Goal: Transaction & Acquisition: Purchase product/service

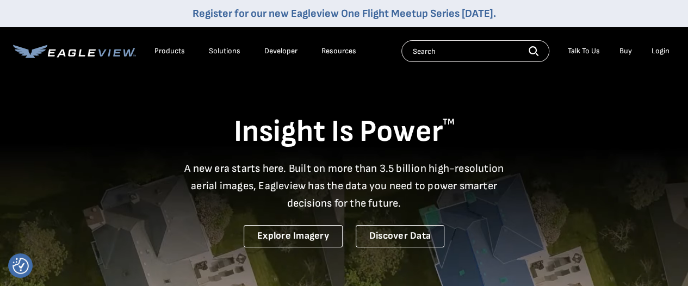
click at [661, 48] on div "Login" at bounding box center [661, 51] width 18 height 10
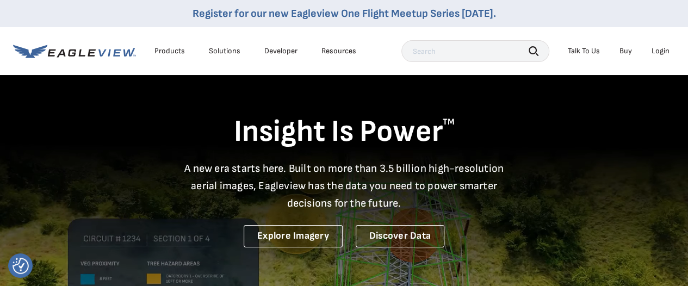
click at [649, 164] on div "EagleBot Online Learn how we can reduce roofing estimate cost by 70% ×" at bounding box center [562, 199] width 232 height 71
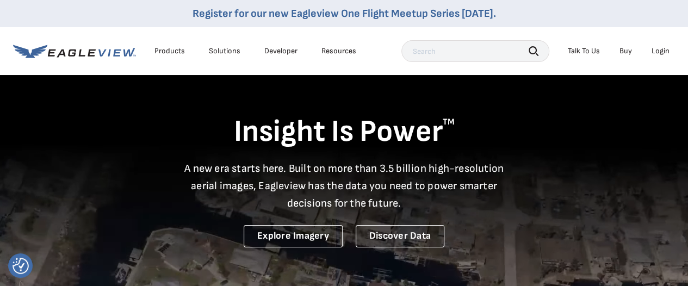
click at [658, 53] on div "Login" at bounding box center [661, 51] width 18 height 10
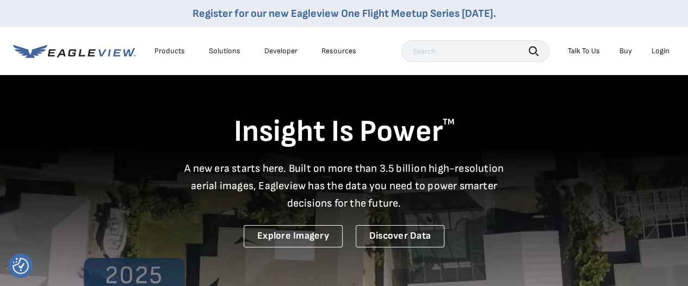
click at [649, 164] on div "EagleBot Online Learn how we can reduce roofing estimate cost by 70% ×" at bounding box center [562, 199] width 232 height 71
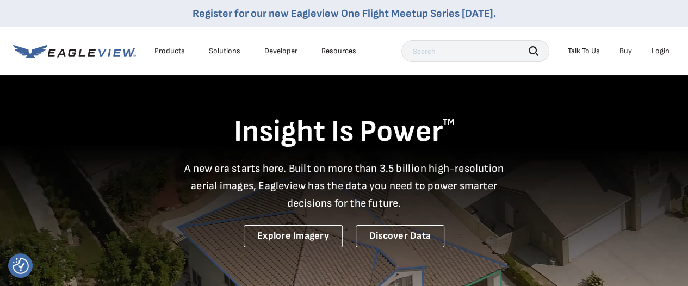
click at [660, 53] on div "Login" at bounding box center [661, 51] width 18 height 10
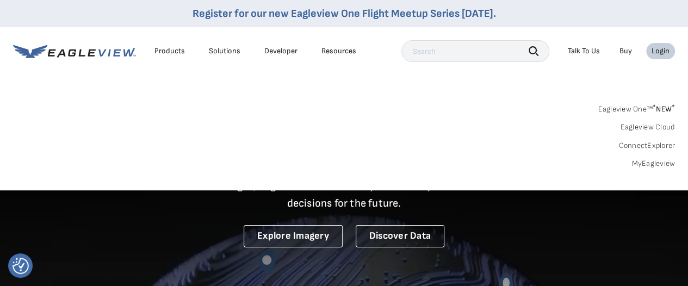
click at [654, 162] on link "MyEagleview" at bounding box center [654, 164] width 44 height 10
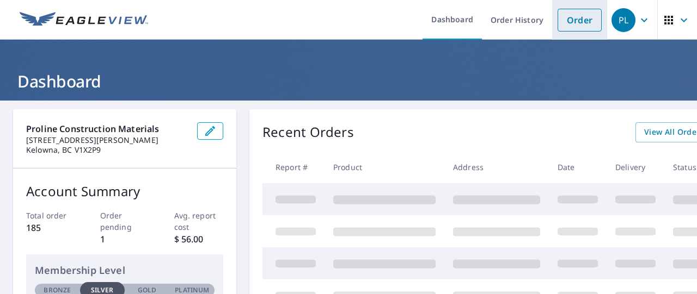
click at [576, 26] on link "Order" at bounding box center [579, 20] width 44 height 23
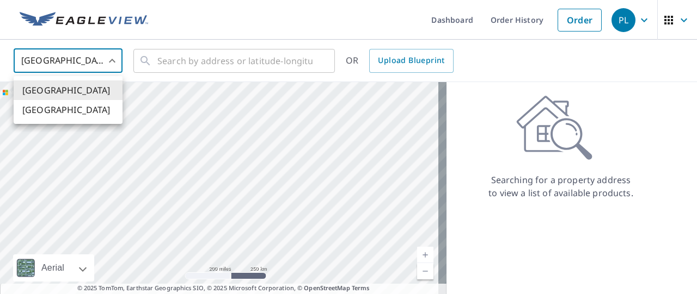
click at [112, 61] on body "PL PL Dashboard Order History Order PL United States US ​ ​ OR Upload Blueprint…" at bounding box center [348, 147] width 697 height 294
click at [71, 122] on ul "United States Canada" at bounding box center [68, 100] width 109 height 48
click at [73, 116] on li "[GEOGRAPHIC_DATA]" at bounding box center [68, 110] width 109 height 20
type input "CA"
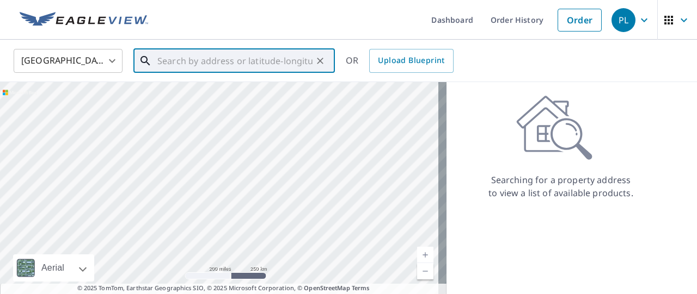
click at [164, 65] on input "text" at bounding box center [234, 61] width 155 height 30
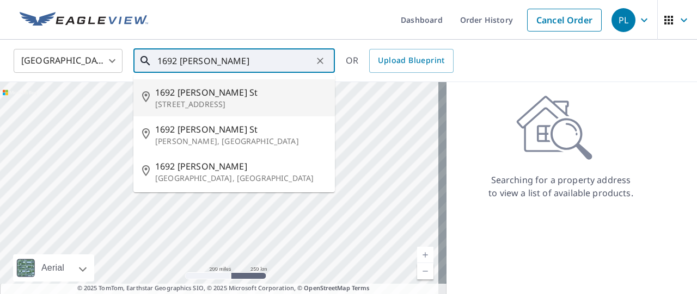
click at [187, 92] on span "1692 Atkinson St" at bounding box center [240, 92] width 171 height 13
type input "1692 Atkinson St Penticton, BC V2A 6B5"
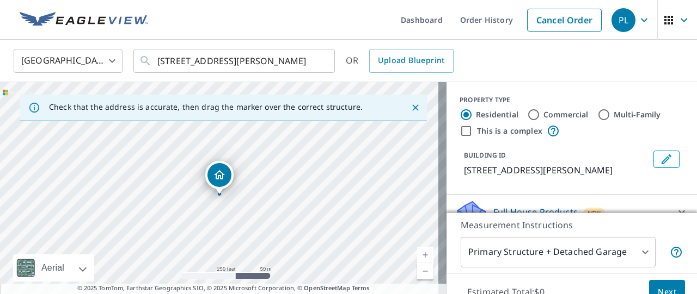
click at [417, 255] on link "Current Level 17, Zoom In" at bounding box center [425, 255] width 16 height 16
click at [417, 255] on link "Current Level 18, Zoom In" at bounding box center [425, 255] width 16 height 16
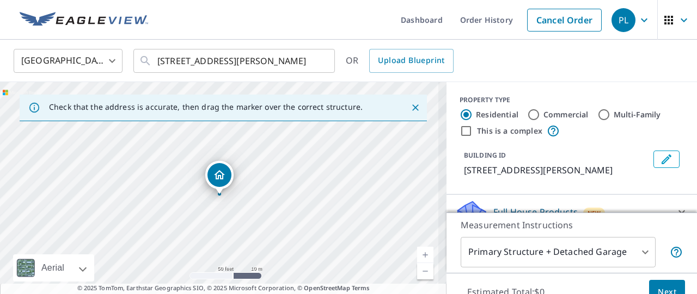
click at [417, 255] on link "Current Level 19, Zoom In" at bounding box center [425, 255] width 16 height 16
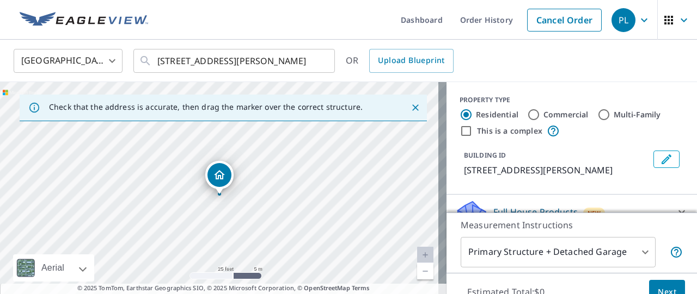
click at [417, 274] on link "Current Level 20, Zoom Out" at bounding box center [425, 271] width 16 height 16
click at [417, 274] on link "Current Level 19, Zoom Out" at bounding box center [425, 271] width 16 height 16
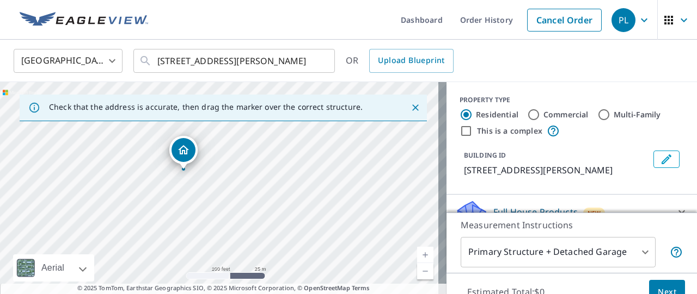
drag, startPoint x: 215, startPoint y: 171, endPoint x: 180, endPoint y: 146, distance: 43.8
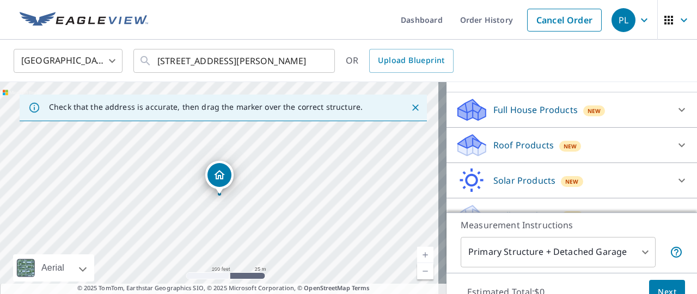
scroll to position [106, 0]
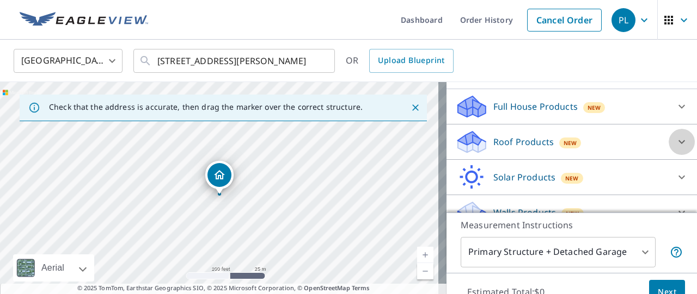
click at [675, 149] on icon at bounding box center [681, 141] width 13 height 13
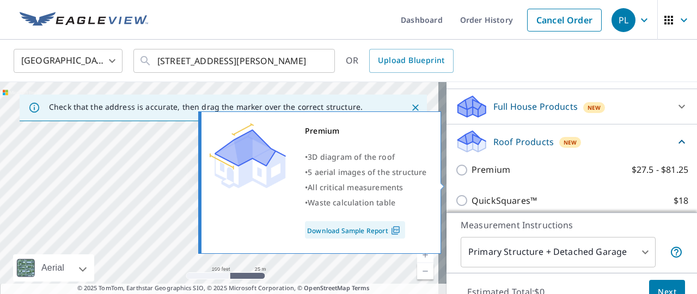
click at [455, 177] on input "Premium $27.5 - $81.25" at bounding box center [463, 170] width 16 height 13
checkbox input "true"
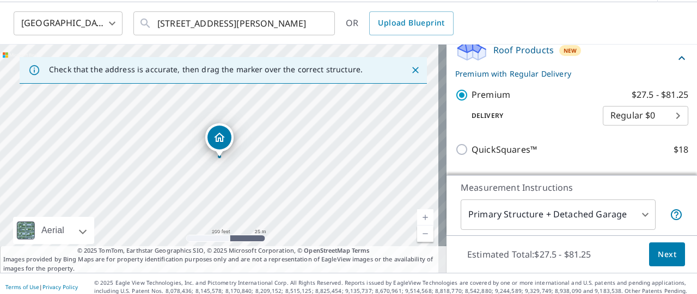
scroll to position [44, 0]
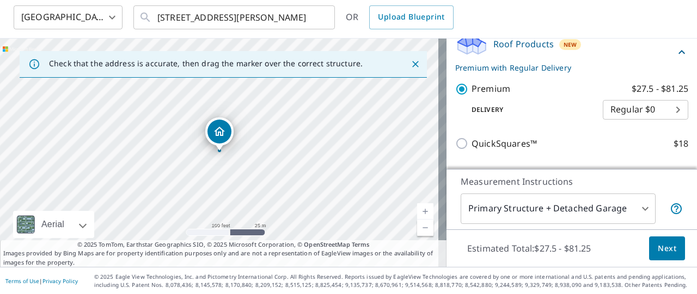
click at [657, 250] on span "Next" at bounding box center [666, 249] width 19 height 14
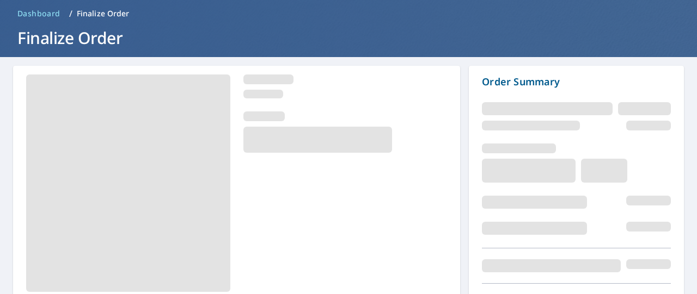
scroll to position [104, 0]
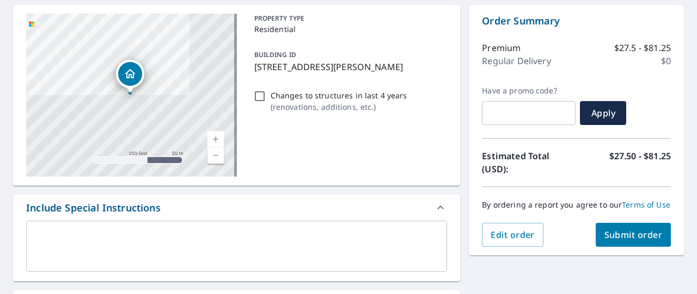
click at [67, 237] on textarea at bounding box center [236, 246] width 405 height 31
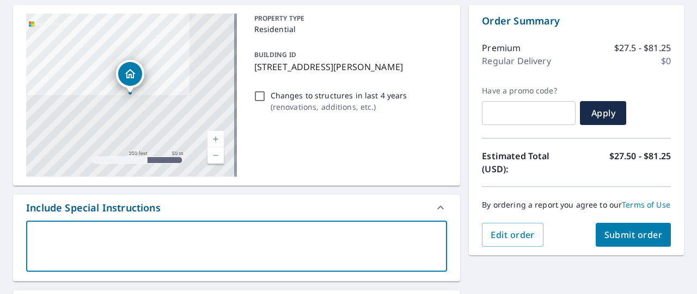
type textarea "P"
type textarea "x"
type textarea "Pa"
type textarea "x"
type textarea "Pau"
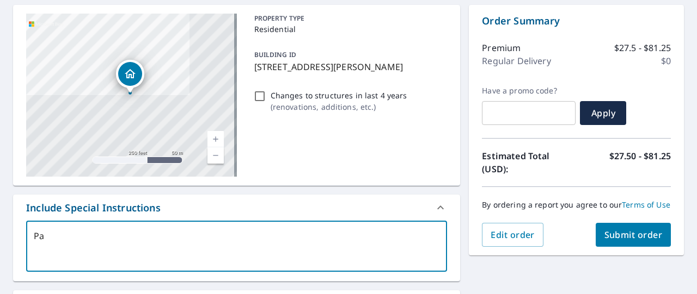
type textarea "x"
type textarea "Paul"
type textarea "x"
type textarea "Paul"
type textarea "x"
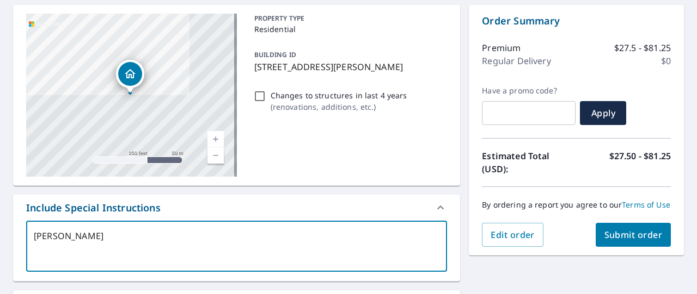
type textarea "Paul P"
type textarea "x"
type textarea "Paul P"
type textarea "x"
type textarea "Paul P H"
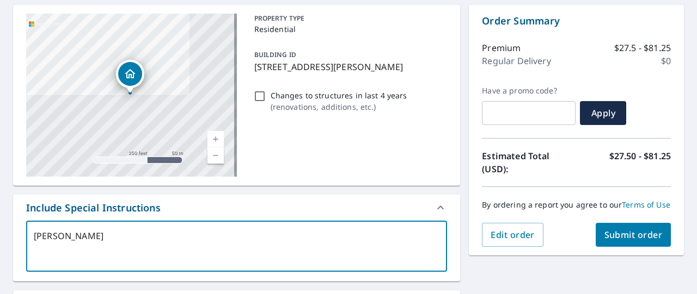
type textarea "x"
type textarea "Paul P Ho"
type textarea "x"
type textarea "Paul P Hom"
type textarea "x"
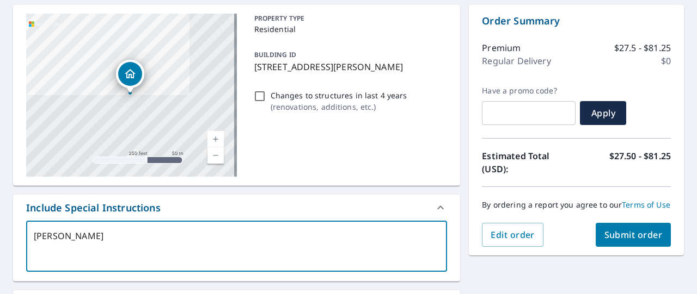
type textarea "Paul P Home"
type textarea "x"
type textarea "Paul P Homet"
type textarea "x"
type textarea "Paul P Hometo"
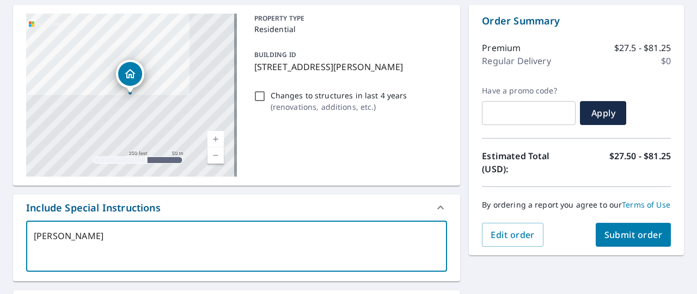
type textarea "x"
type textarea "Paul P Hometow"
type textarea "x"
type textarea "Paul P Hometown"
type textarea "x"
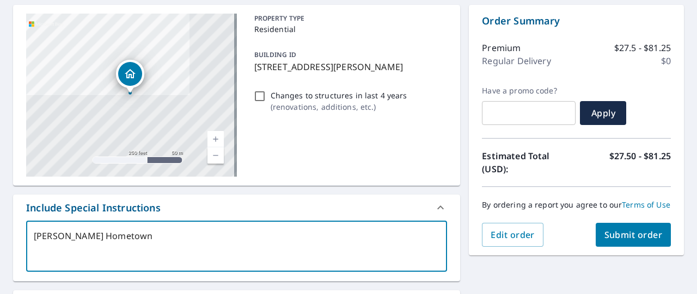
type textarea "Paul P Hometown"
type textarea "x"
type textarea "Paul P Hometown 1"
type textarea "x"
type textarea "Paul P Hometown 16"
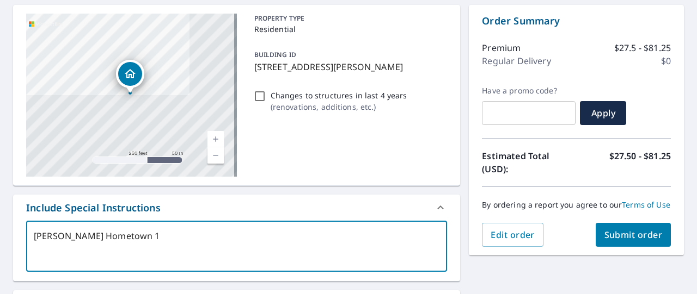
type textarea "x"
type textarea "Paul P Hometown 169"
type textarea "x"
type textarea "Paul P Hometown 1692"
type textarea "x"
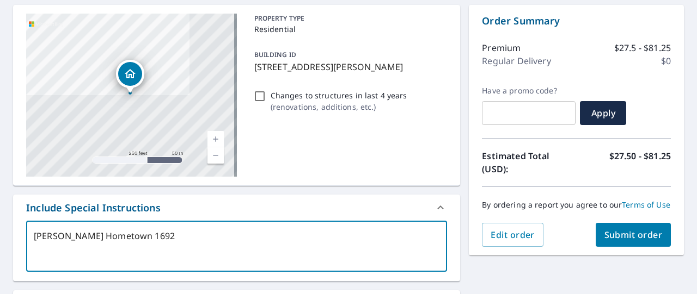
type textarea "Paul P Hometown 1692"
type textarea "x"
type textarea "Paul P Hometown 1692 A"
type textarea "x"
type textarea "Paul P Hometown 1692 At"
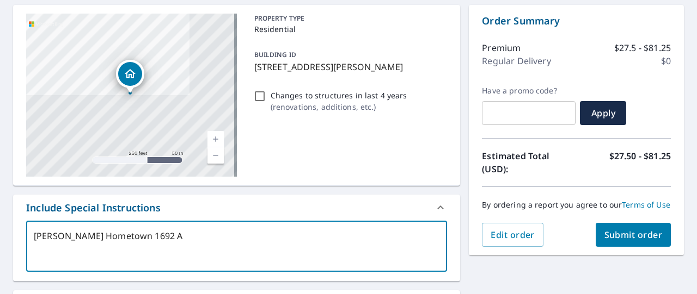
type textarea "x"
type textarea "Paul P Hometown 1692 Atk"
type textarea "x"
type textarea "Paul P Hometown 1692 Atki"
type textarea "x"
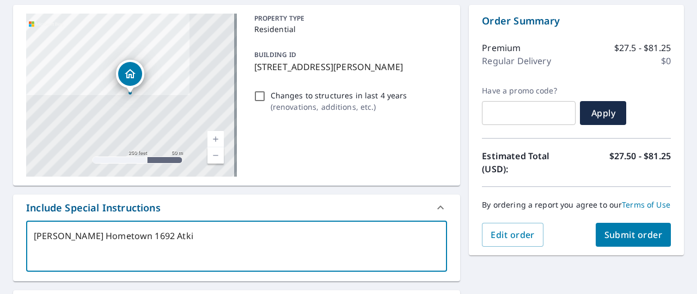
type textarea "Paul P Hometown 1692 Atkin"
type textarea "x"
type textarea "Paul P Hometown 1692 Atkins"
type textarea "x"
type textarea "Paul P Hometown 1692 Atkinso"
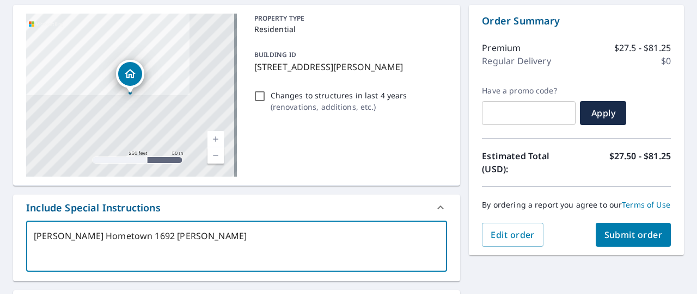
type textarea "x"
type textarea "Paul P Hometown 1692 Atkinson"
type textarea "x"
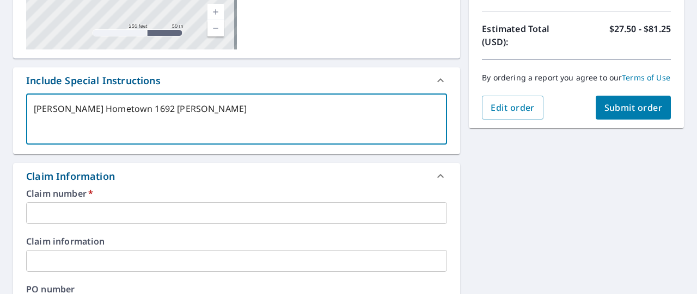
scroll to position [235, 0]
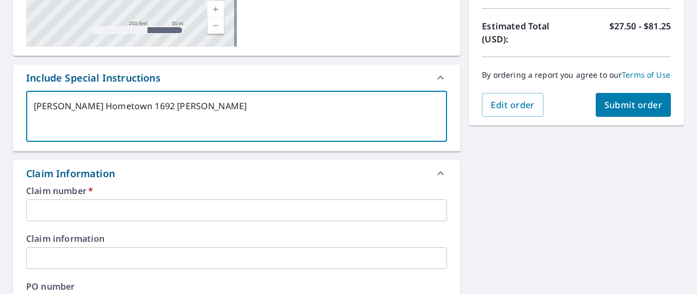
type textarea "Paul P Hometown 1692 Atkinson"
click at [116, 217] on input "text" at bounding box center [236, 211] width 421 height 22
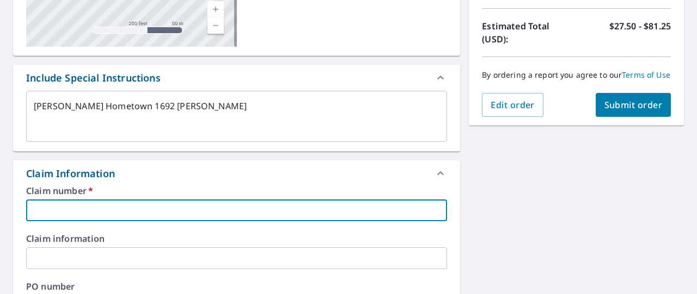
type textarea "x"
type input "1"
type textarea "x"
type input "16"
type textarea "x"
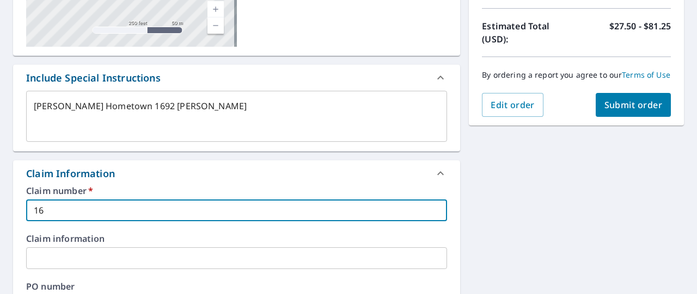
type input "169"
type textarea "x"
type input "1692"
type textarea "x"
type input "1692"
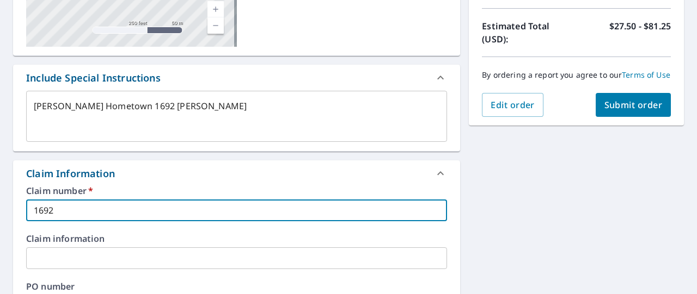
type textarea "x"
type input "1692 A"
type textarea "x"
type input "1692 At"
type textarea "x"
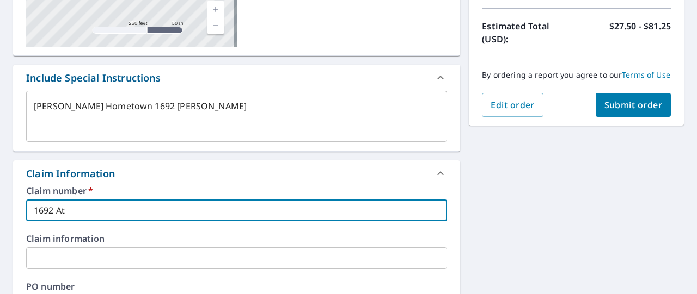
type input "1692 Atk"
type textarea "x"
type input "1692 Atki"
type textarea "x"
type input "1692 Atkin"
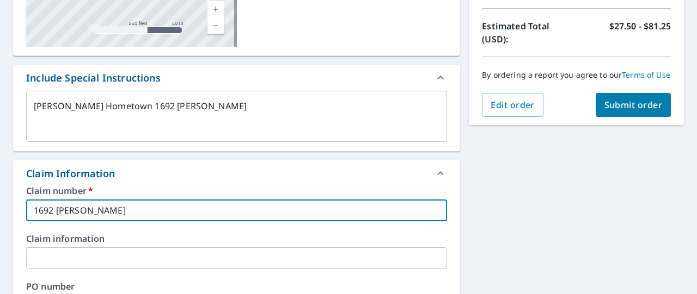
type textarea "x"
type input "1692 Atkins"
type textarea "x"
type input "1692 Atkinso"
type textarea "x"
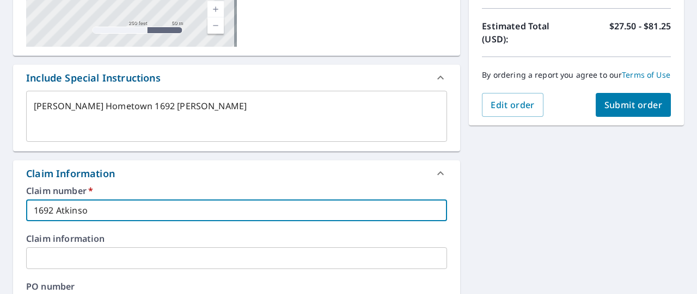
type input "1692 Atkinson"
type textarea "x"
type input "1692 Atkinson"
type textarea "x"
type input "1692 Atkinson P"
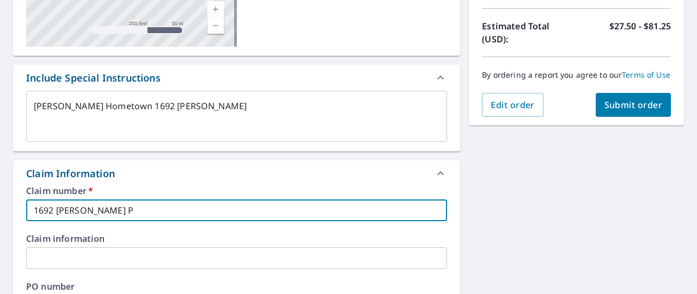
type textarea "x"
type input "1692 Atkinson Pa"
type textarea "x"
type input "1692 Atkinson Pau"
type textarea "x"
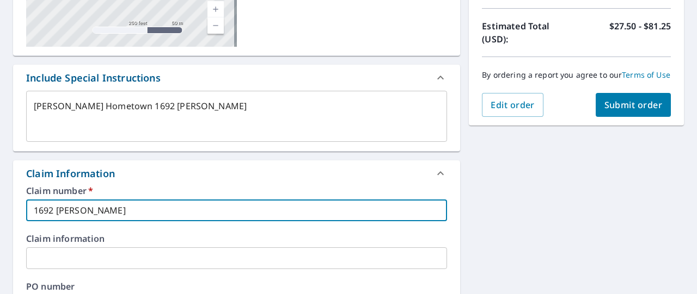
type input "1692 Atkinson Paul"
type textarea "x"
type input "1692 Atkinson Paul"
type textarea "x"
type input "1692 Atkinson Paul P"
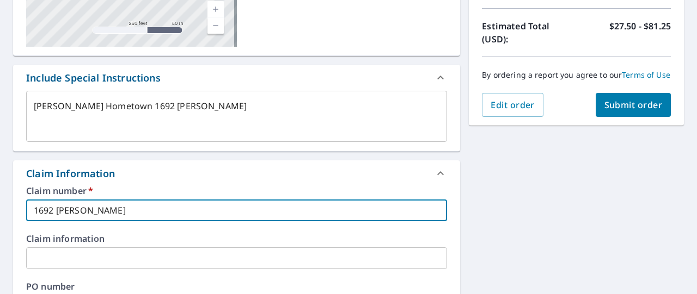
click at [52, 258] on input "text" at bounding box center [236, 259] width 421 height 22
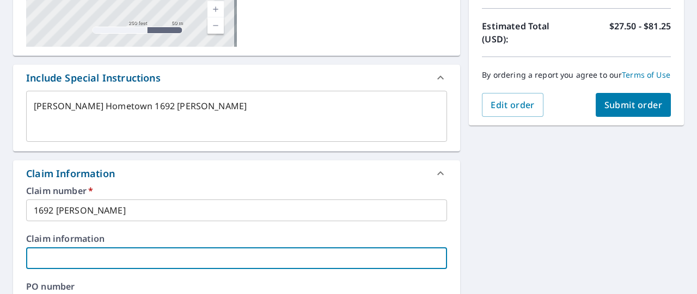
type textarea "x"
type input "1"
type textarea "x"
type input "16"
type textarea "x"
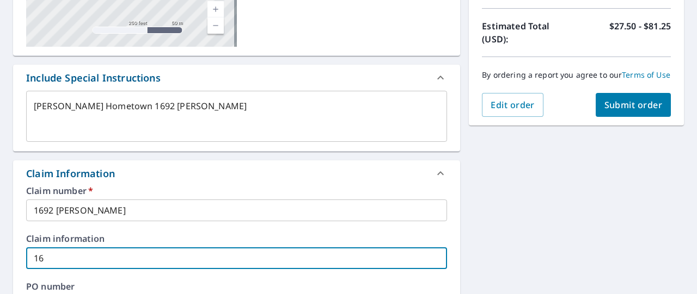
type input "169"
type textarea "x"
type input "1692"
type textarea "x"
type input "1692"
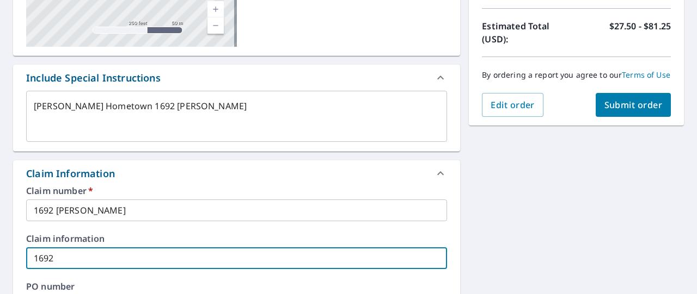
type textarea "x"
type input "1692 A"
type textarea "x"
type input "1692 At"
type textarea "x"
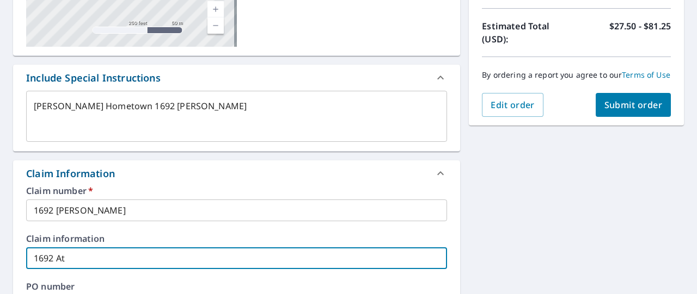
type input "1692 Atk"
type textarea "x"
type input "1692 Atki"
type textarea "x"
type input "1692 Atkin"
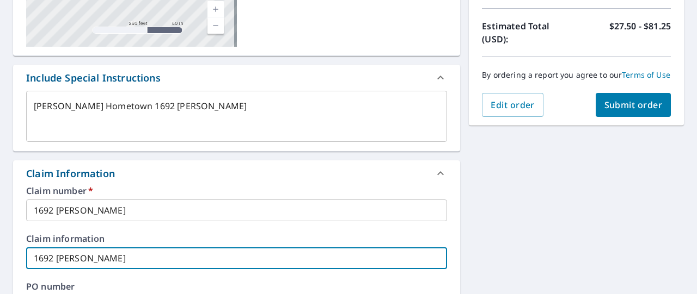
type textarea "x"
type input "1692 Atkins"
type textarea "x"
type input "1692 Atkinso"
type textarea "x"
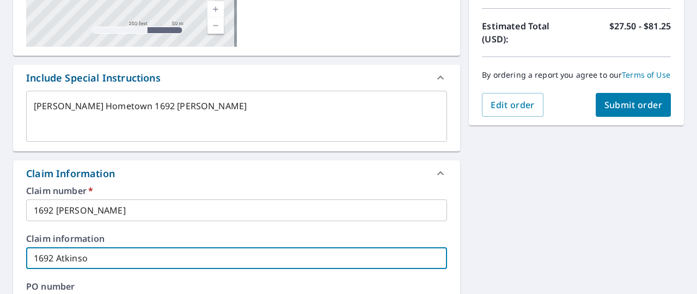
type input "1692 Atkinson"
type textarea "x"
type input "1692 Atkinson"
type textarea "x"
type input "1692 Atkinson P"
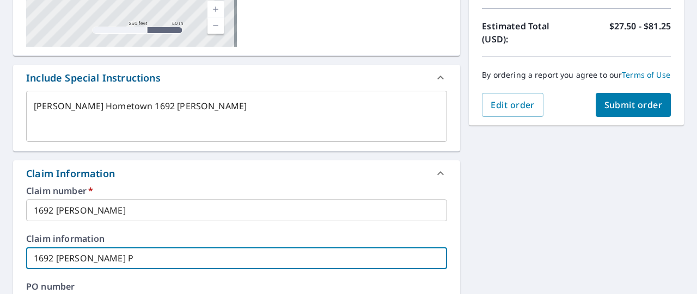
type textarea "x"
type input "1692 Atkinson Pa"
type textarea "x"
type input "1692 Atkinson Pau"
type textarea "x"
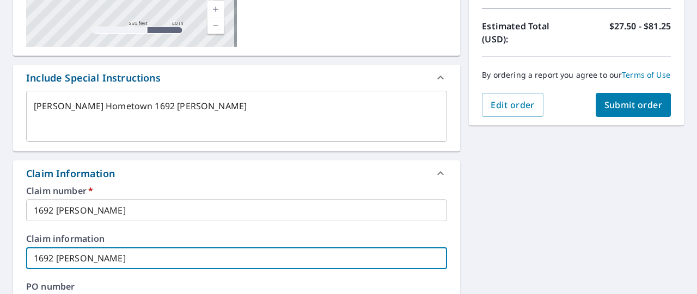
type input "1692 Atkinson Paul"
type textarea "x"
type input "1692 Atkinson Paul"
type textarea "x"
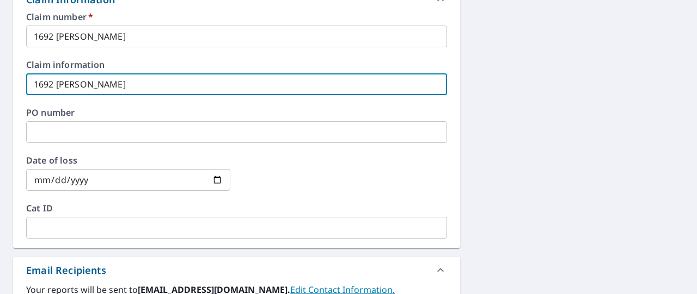
scroll to position [412, 0]
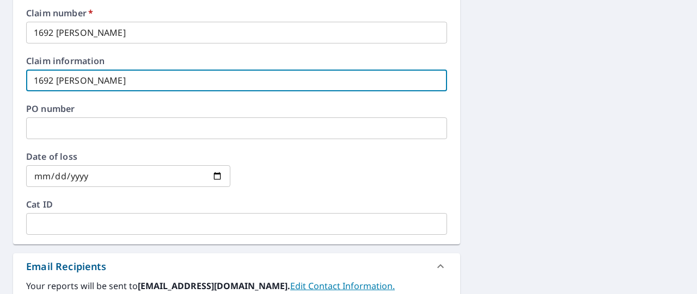
type input "1692 Atkinson Paul P"
click at [84, 125] on input "text" at bounding box center [236, 129] width 421 height 22
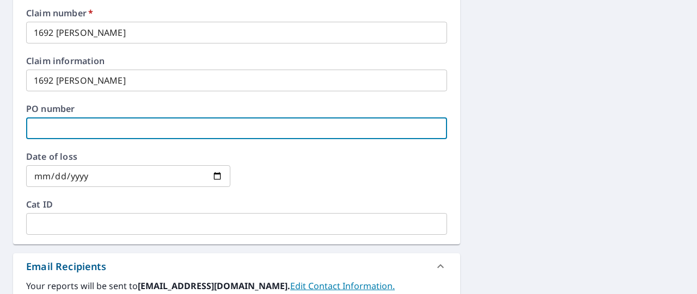
type textarea "x"
type input "1"
type textarea "x"
type input "16"
type textarea "x"
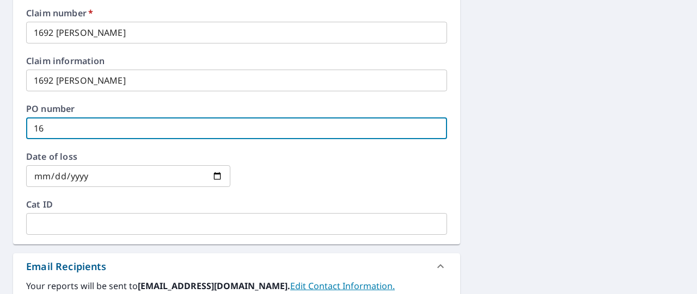
type input "169"
type textarea "x"
type input "1692"
type textarea "x"
type input "1692"
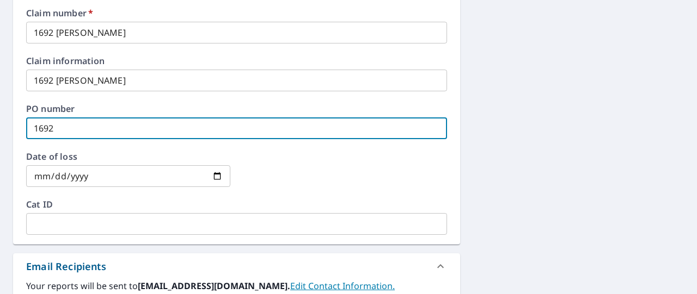
type textarea "x"
type input "1692 A"
type textarea "x"
type input "1692 At"
type textarea "x"
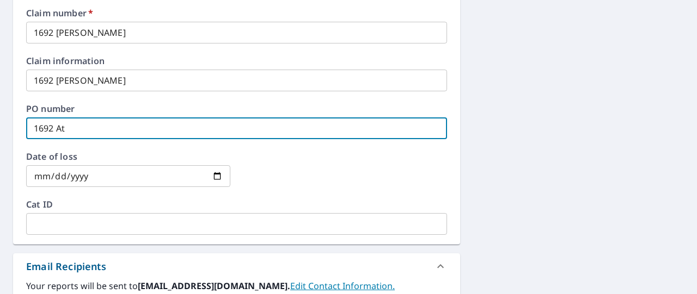
type input "1692 Atk"
type textarea "x"
type input "1692 Atki"
type textarea "x"
type input "1692 Atkin"
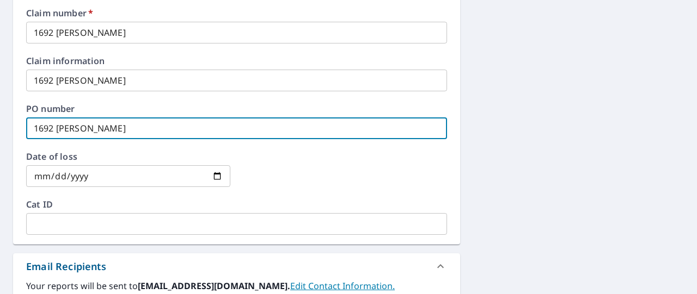
type textarea "x"
type input "1692 Atkins"
type textarea "x"
type input "1692 Atkinso"
type textarea "x"
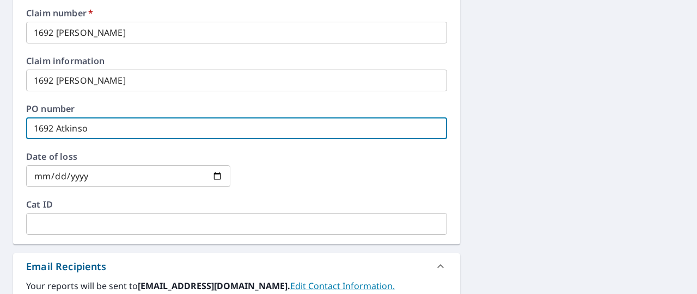
type input "1692 Atkins"
type textarea "x"
type input "1692 Atkinso"
type textarea "x"
type input "1692 Atkinson"
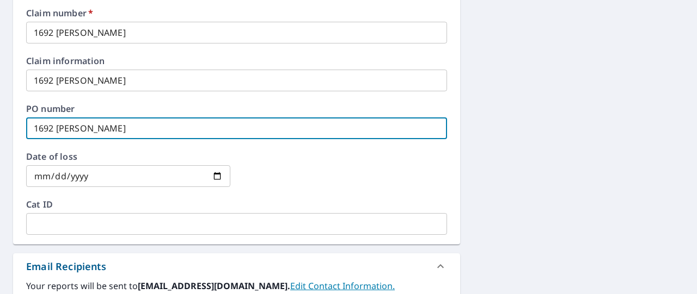
type textarea "x"
type input "1692 Atkinson"
type textarea "x"
type input "1692 Atkinson P"
type textarea "x"
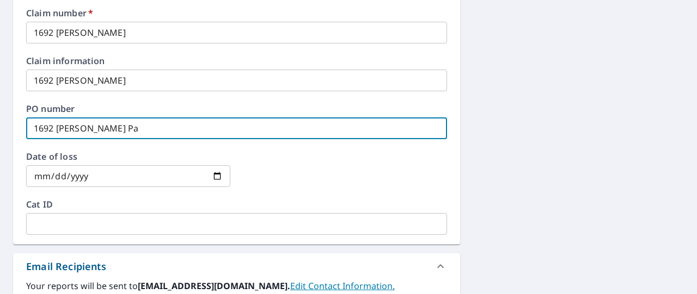
type input "1692 Atkinson Pau"
type textarea "x"
type input "1692 Atkinson Paul"
type textarea "x"
type input "1692 Atkinson Paul"
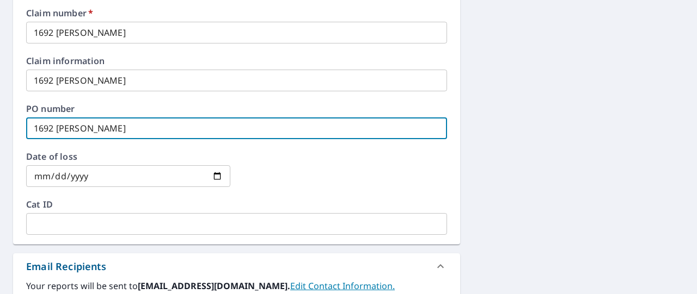
type textarea "x"
type input "1692 Atkinson Paul P"
click at [45, 177] on input "date" at bounding box center [128, 176] width 204 height 22
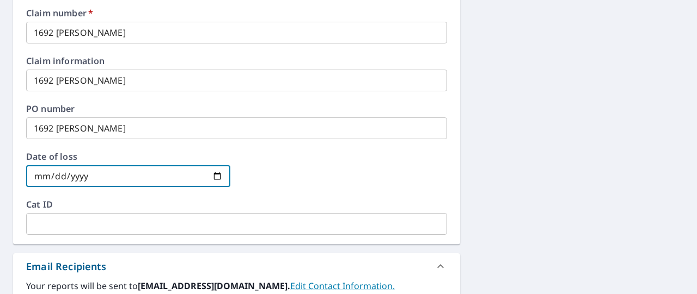
type input "0002-10-09"
type textarea "x"
type input "0020-10-09"
type textarea "x"
type input "0202-10-09"
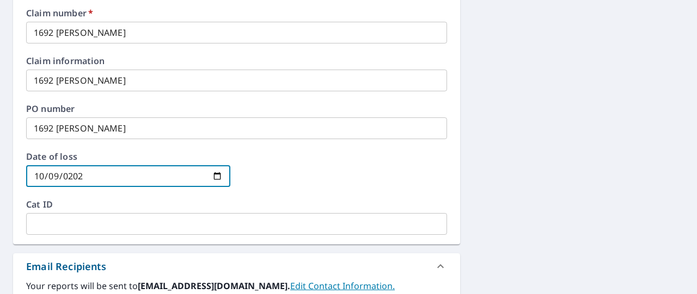
type textarea "x"
type input "2025-10-09"
click at [36, 224] on input "text" at bounding box center [236, 224] width 421 height 22
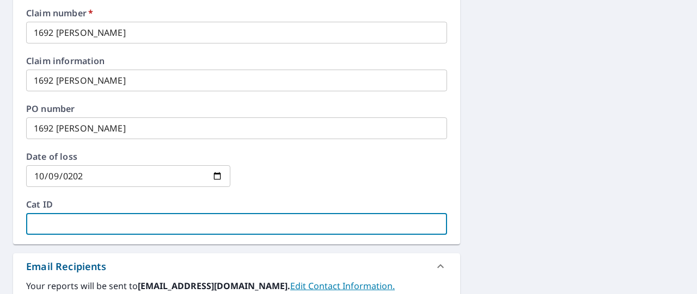
type textarea "x"
type input "p"
type textarea "x"
type input "pa"
type textarea "x"
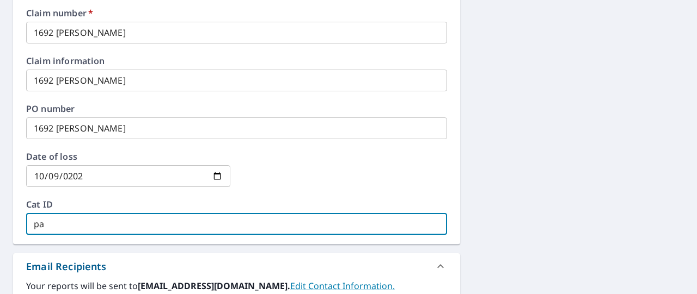
type input "pau"
type textarea "x"
type input "paul"
type textarea "x"
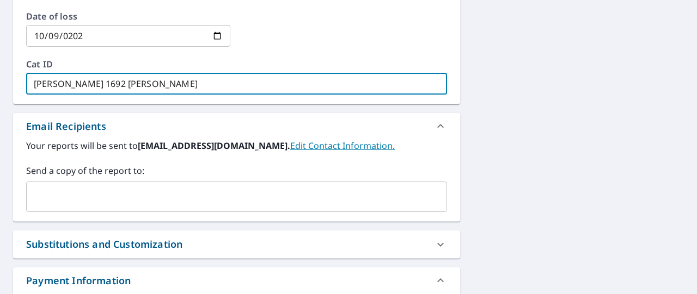
scroll to position [554, 0]
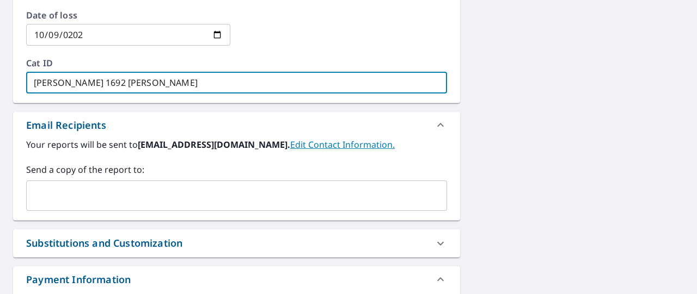
click at [57, 195] on input "text" at bounding box center [228, 196] width 395 height 21
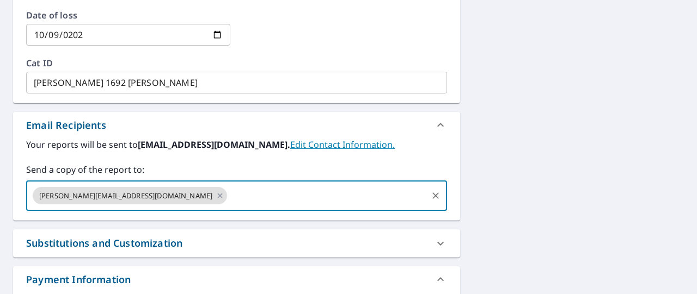
click at [229, 194] on input "text" at bounding box center [327, 196] width 197 height 21
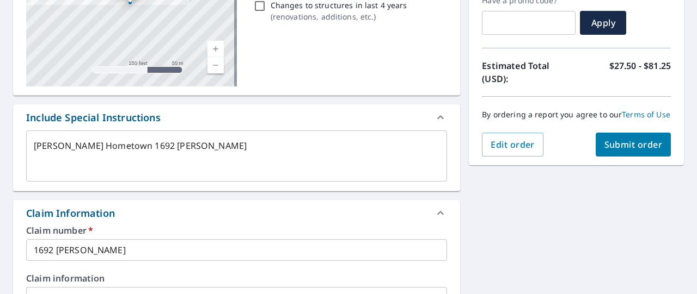
scroll to position [194, 0]
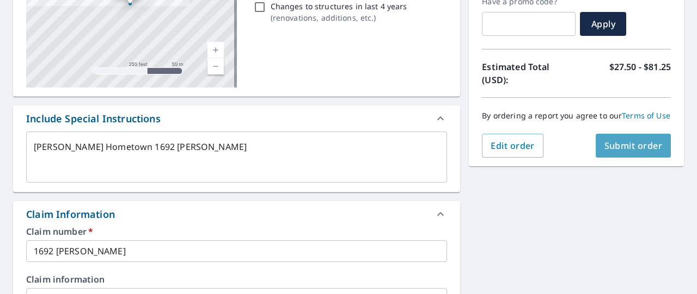
click at [609, 152] on span "Submit order" at bounding box center [633, 146] width 58 height 12
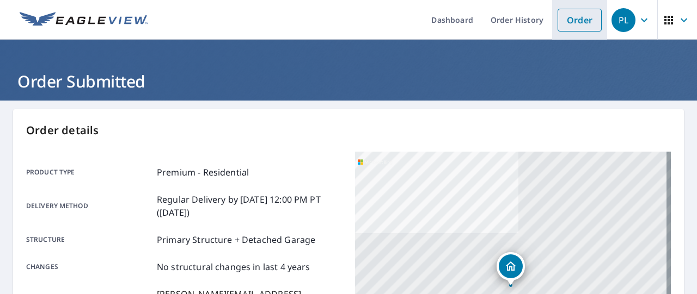
click at [570, 24] on link "Order" at bounding box center [579, 20] width 44 height 23
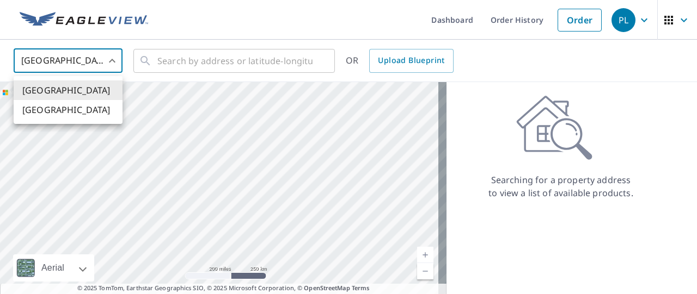
click at [111, 57] on body "PL PL Dashboard Order History Order PL United States US ​ ​ OR Upload Blueprint…" at bounding box center [348, 147] width 697 height 294
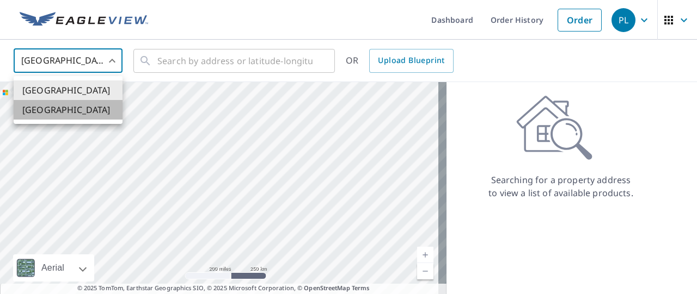
click at [53, 116] on li "[GEOGRAPHIC_DATA]" at bounding box center [68, 110] width 109 height 20
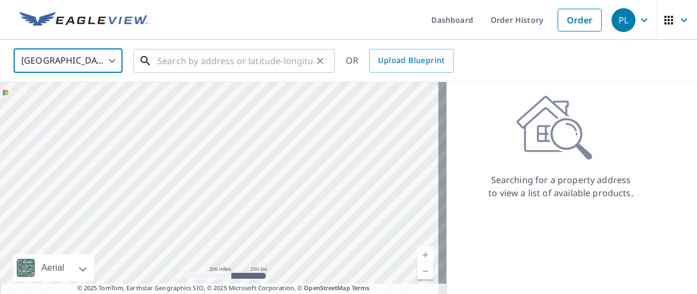
click at [169, 66] on input "text" at bounding box center [234, 61] width 155 height 30
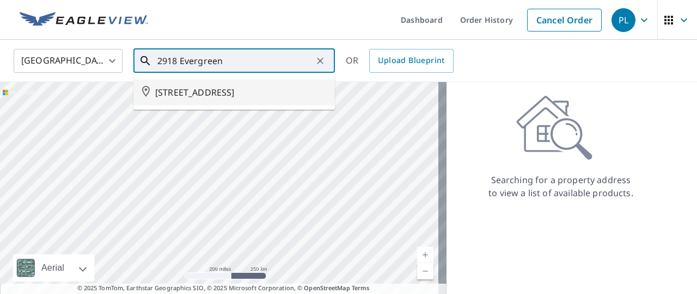
click at [194, 91] on span "2918 EVERGREEN DR PENTICTON BC V2A9A8" at bounding box center [240, 92] width 171 height 13
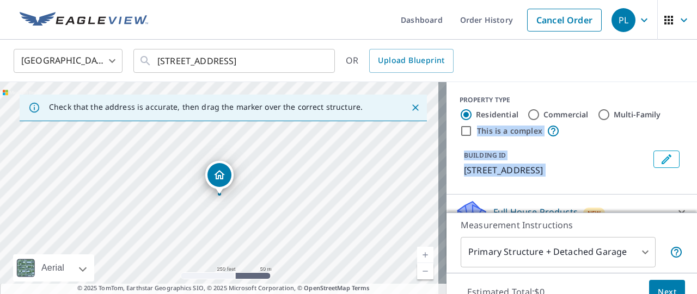
drag, startPoint x: 674, startPoint y: 113, endPoint x: 675, endPoint y: 145, distance: 32.7
click at [675, 145] on div "PROPERTY TYPE Residential Commercial Multi-Family This is a complex BUILDING ID…" at bounding box center [571, 138] width 250 height 113
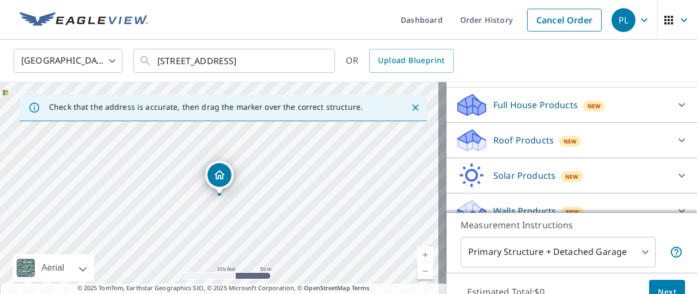
scroll to position [91, 0]
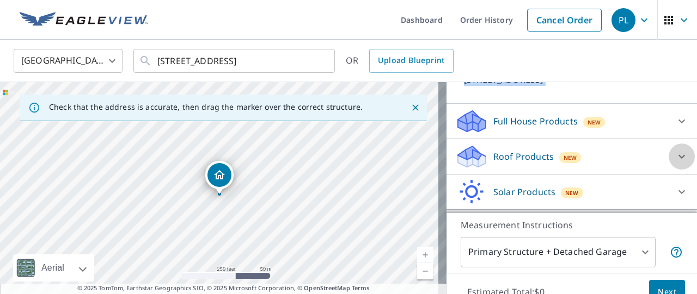
click at [675, 163] on icon at bounding box center [681, 156] width 13 height 13
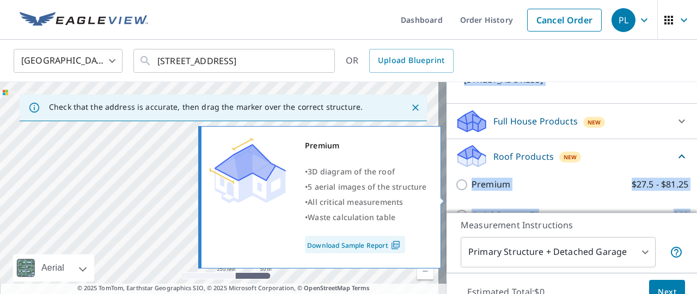
click at [455, 192] on input "Premium $27.5 - $81.25" at bounding box center [463, 184] width 16 height 13
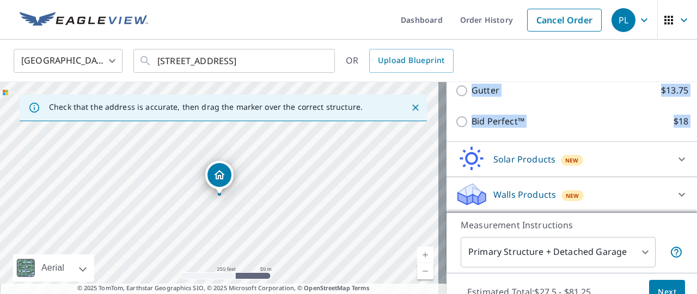
scroll to position [44, 0]
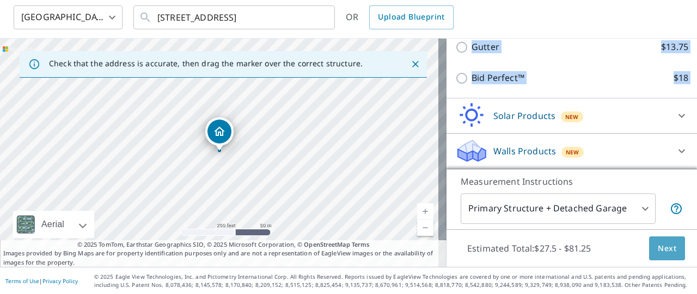
click at [657, 243] on span "Next" at bounding box center [666, 249] width 19 height 14
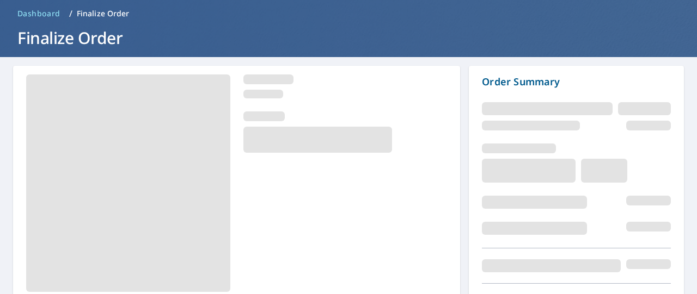
scroll to position [104, 0]
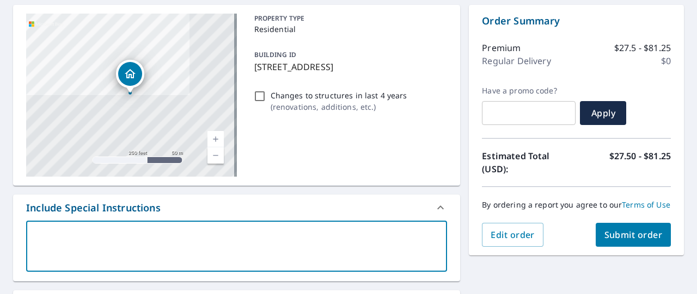
click at [71, 245] on textarea at bounding box center [236, 246] width 405 height 31
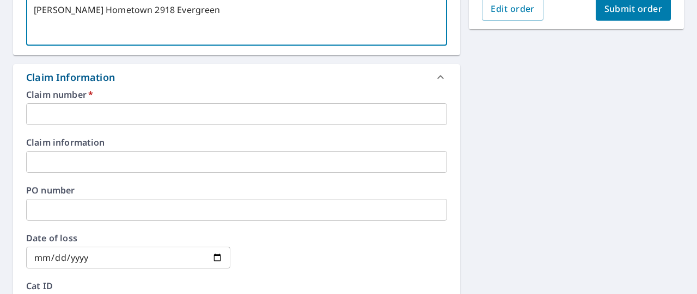
scroll to position [335, 0]
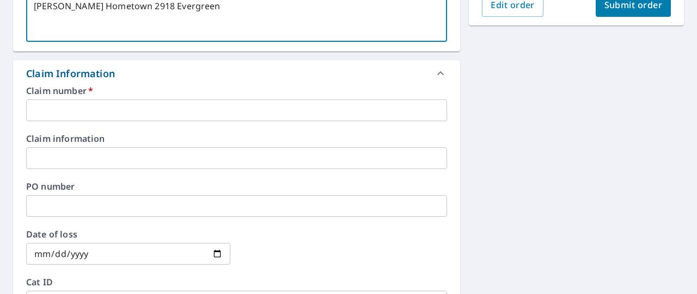
click at [95, 108] on input "text" at bounding box center [236, 111] width 421 height 22
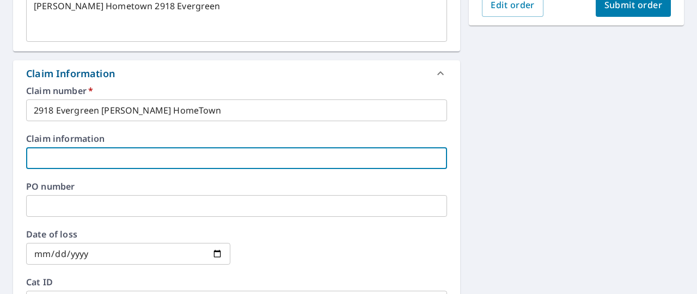
click at [50, 164] on input "text" at bounding box center [236, 158] width 421 height 22
click at [47, 208] on input "text" at bounding box center [236, 206] width 421 height 22
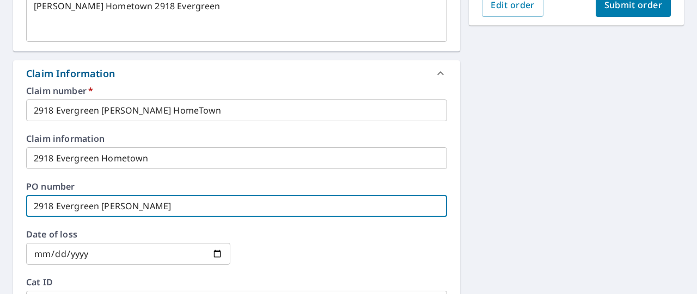
click at [46, 245] on input "date" at bounding box center [128, 254] width 204 height 22
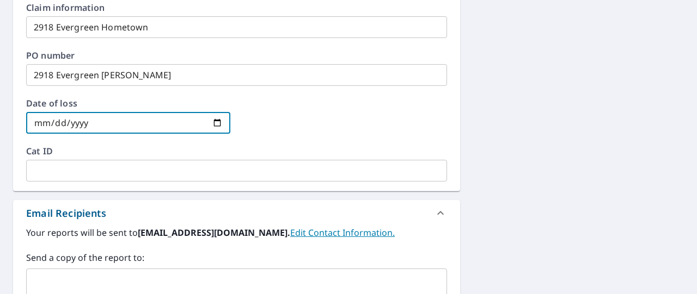
scroll to position [477, 0]
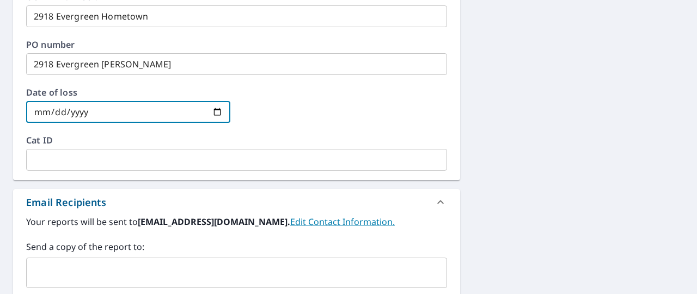
click at [96, 159] on input "text" at bounding box center [236, 160] width 421 height 22
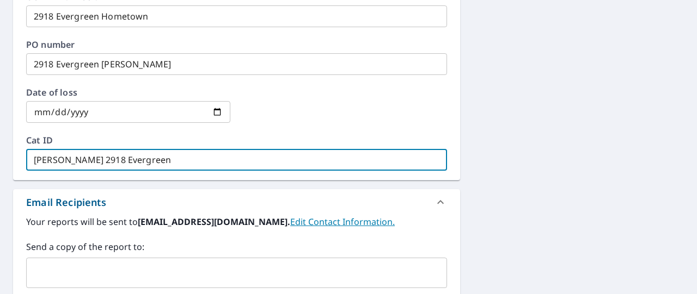
click at [98, 268] on input "text" at bounding box center [228, 273] width 395 height 21
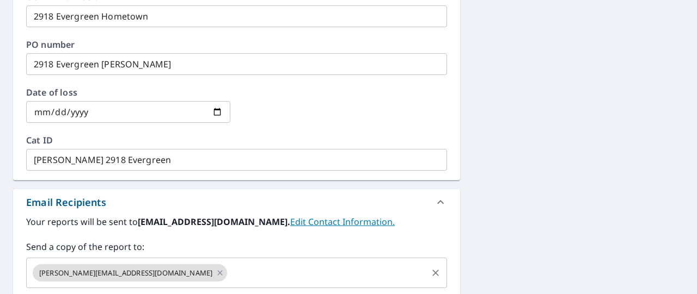
scroll to position [631, 0]
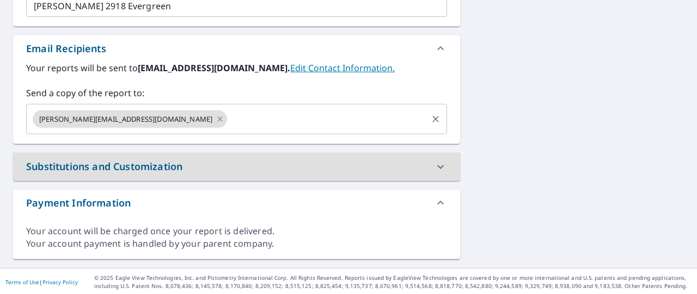
click at [229, 120] on input "text" at bounding box center [327, 119] width 197 height 21
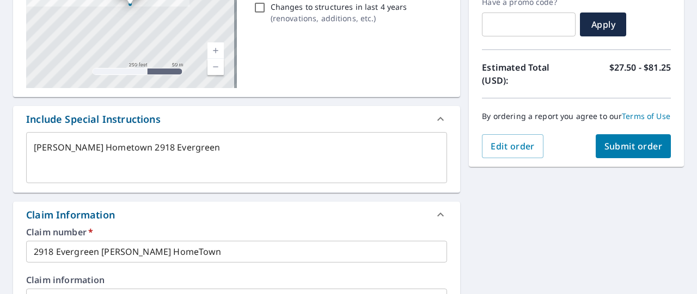
scroll to position [199, 0]
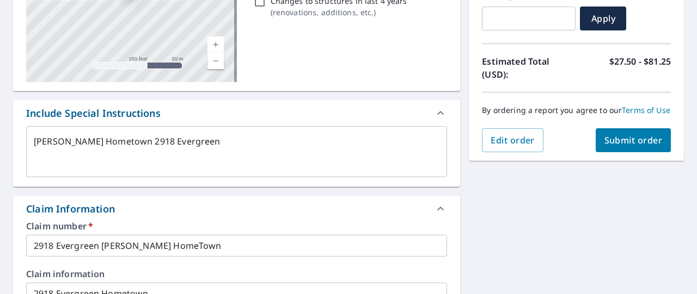
click at [618, 152] on button "Submit order" at bounding box center [633, 140] width 76 height 24
